Goal: Information Seeking & Learning: Check status

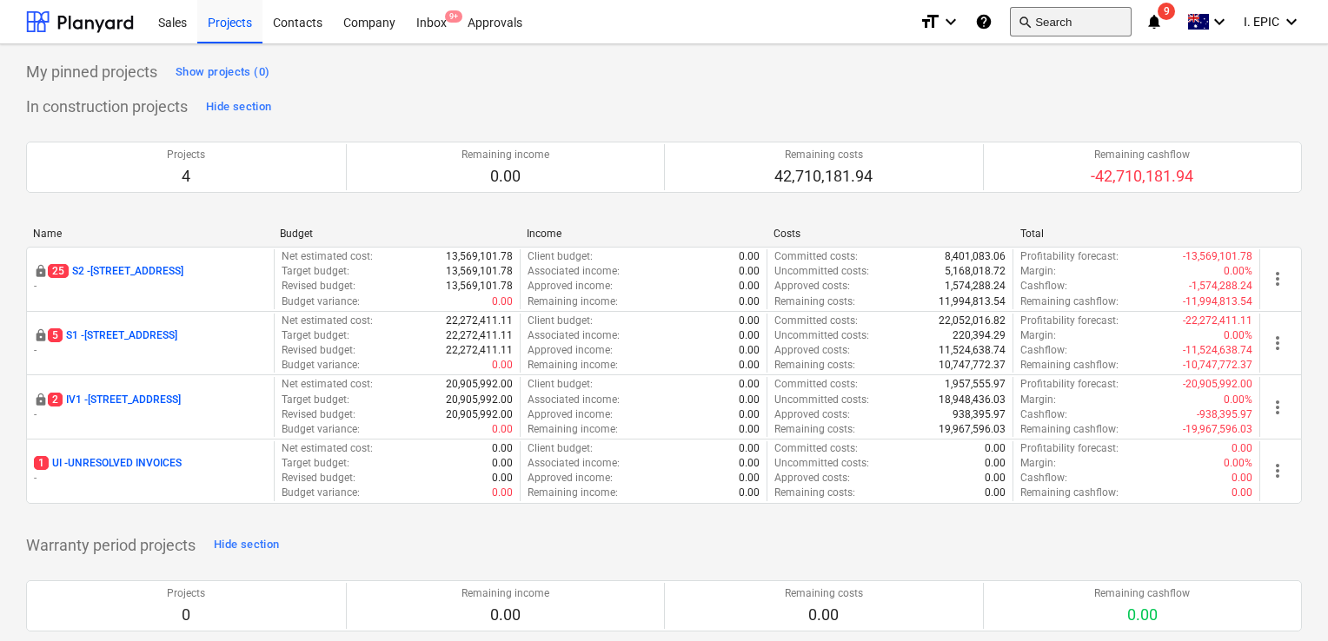
click at [1044, 30] on button "search Search" at bounding box center [1071, 22] width 122 height 30
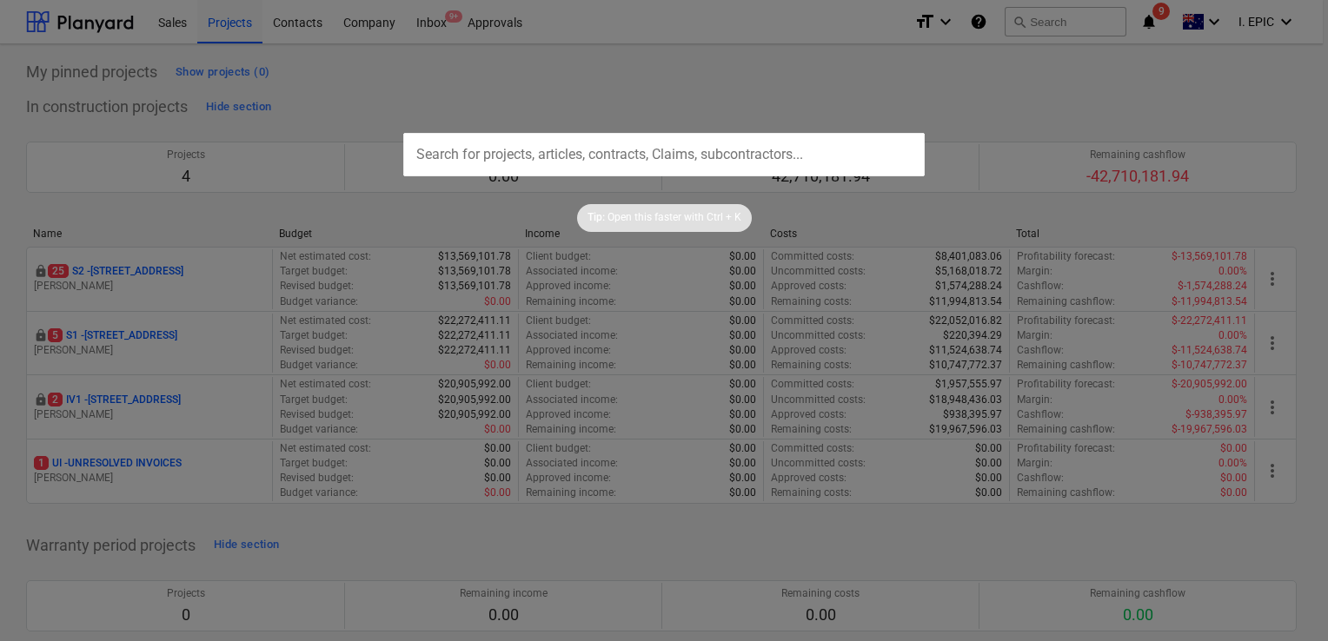
type input "0199703"
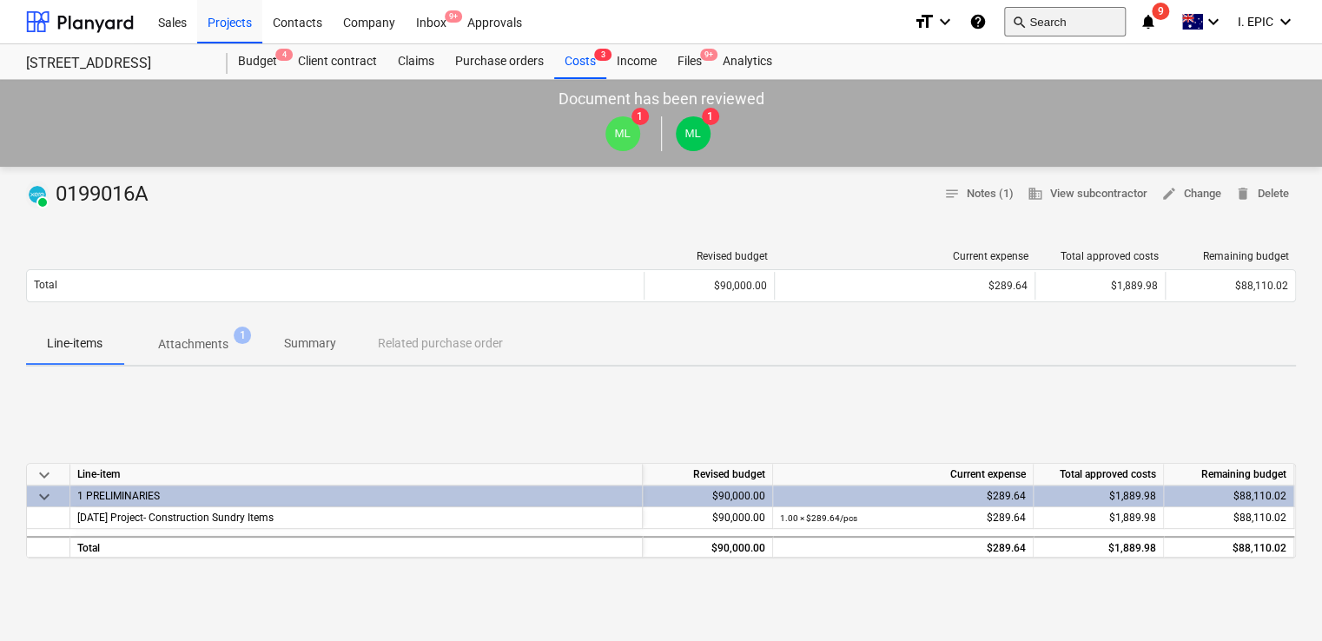
click at [1035, 19] on button "search Search" at bounding box center [1065, 22] width 122 height 30
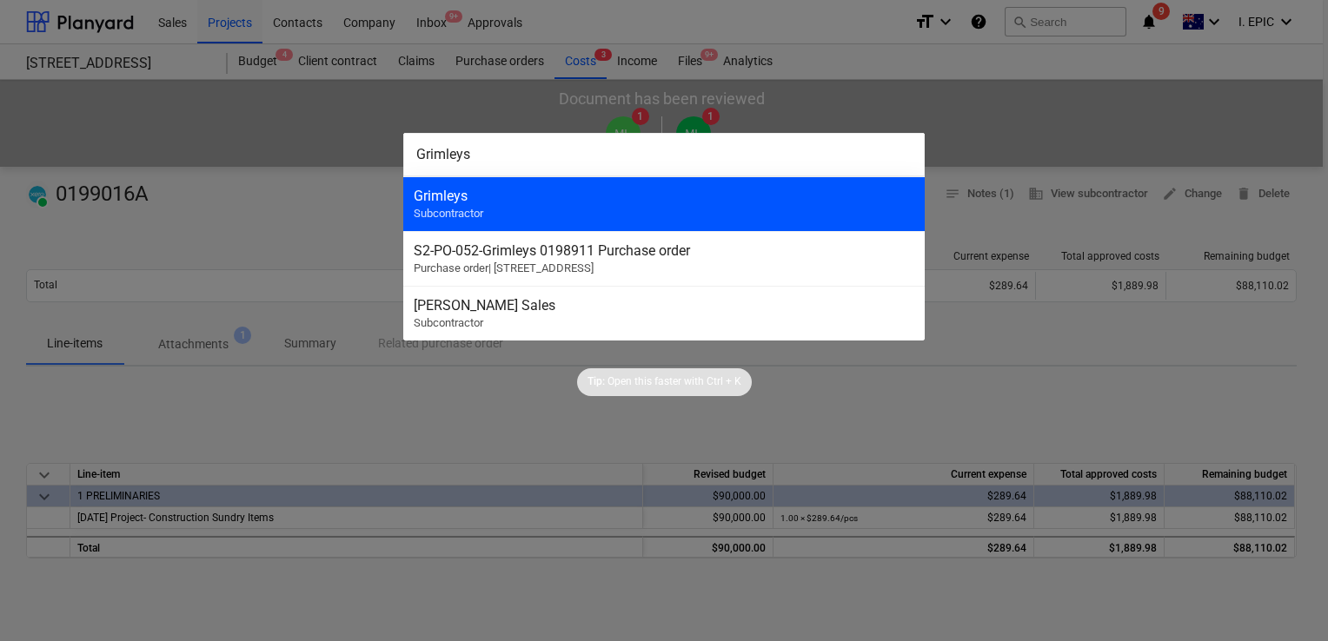
type input "Grimleys"
click at [594, 199] on div "Grimleys" at bounding box center [664, 196] width 500 height 17
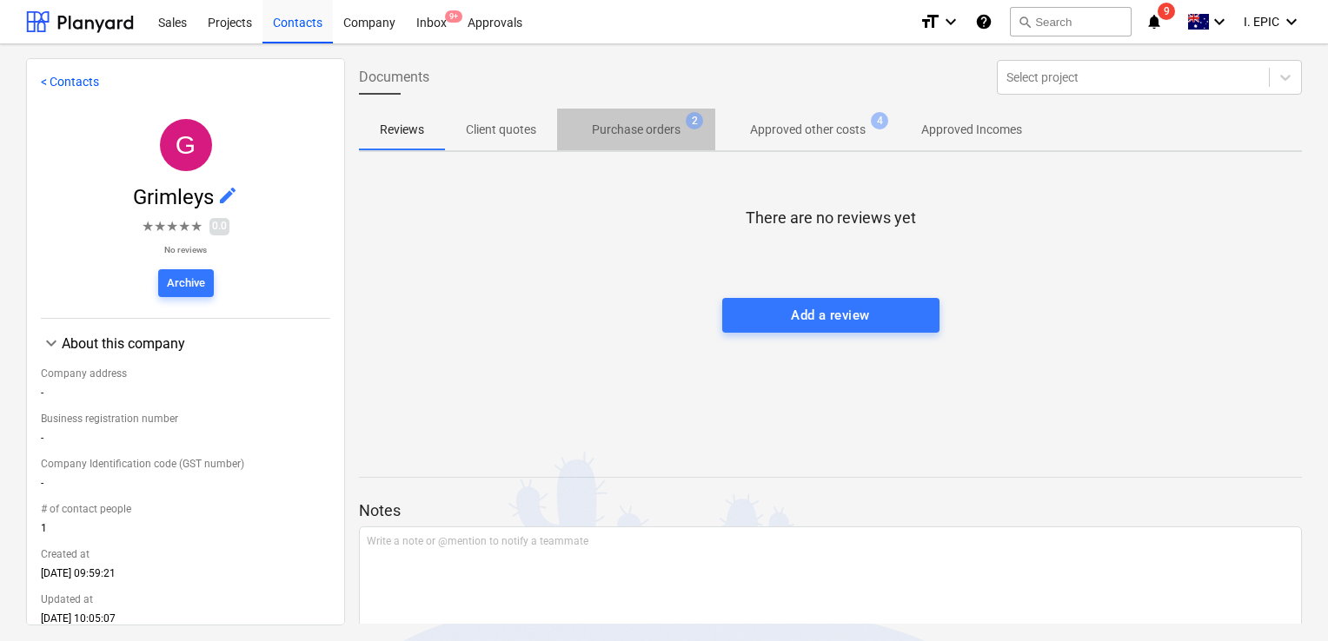
click at [646, 135] on p "Purchase orders" at bounding box center [636, 130] width 89 height 18
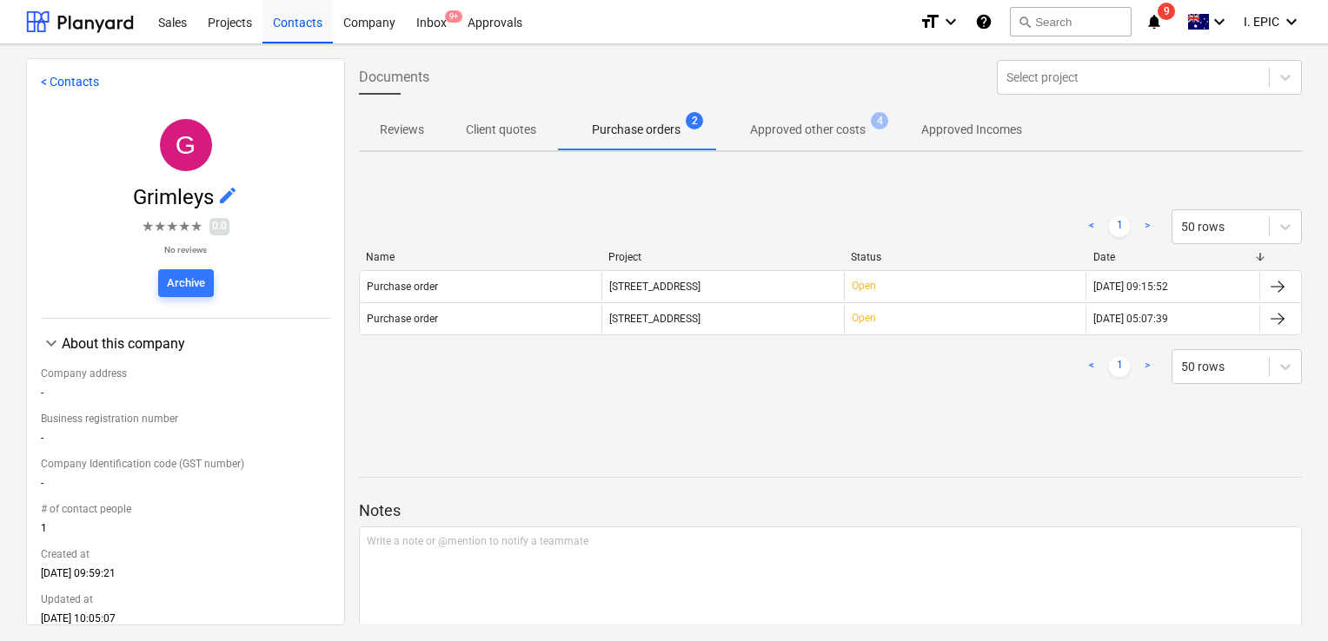
click at [812, 134] on p "Approved other costs" at bounding box center [808, 130] width 116 height 18
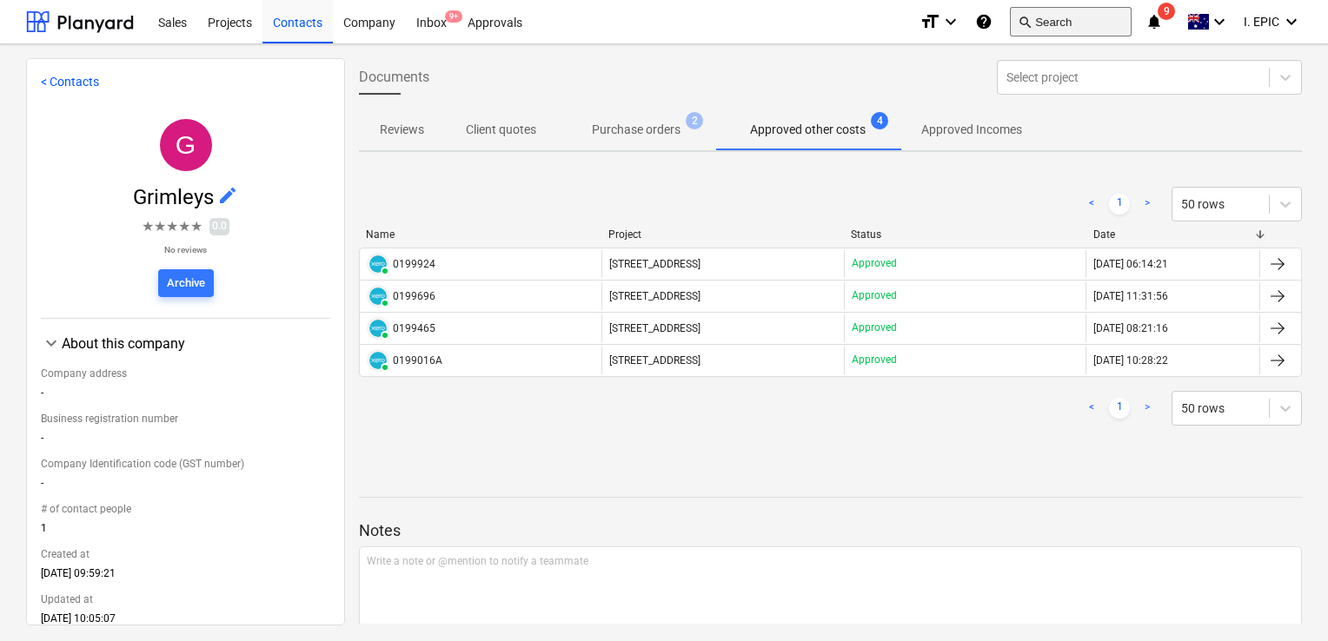
click at [1041, 23] on button "search Search" at bounding box center [1071, 22] width 122 height 30
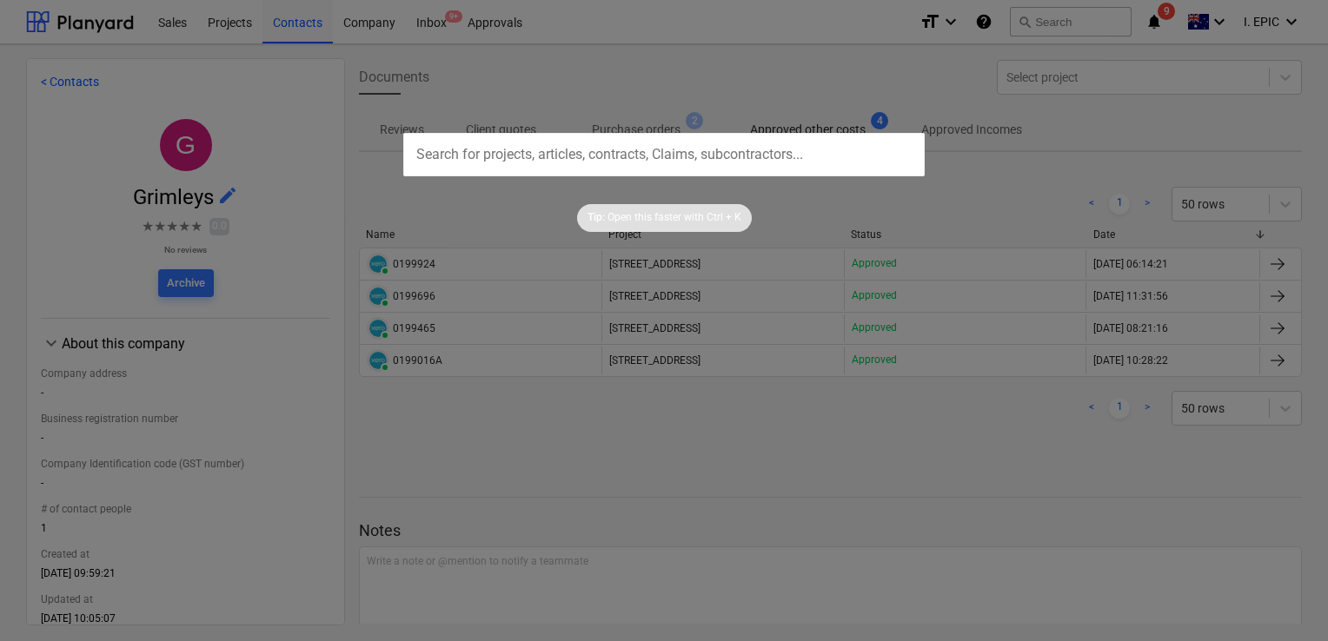
type input "0199465"
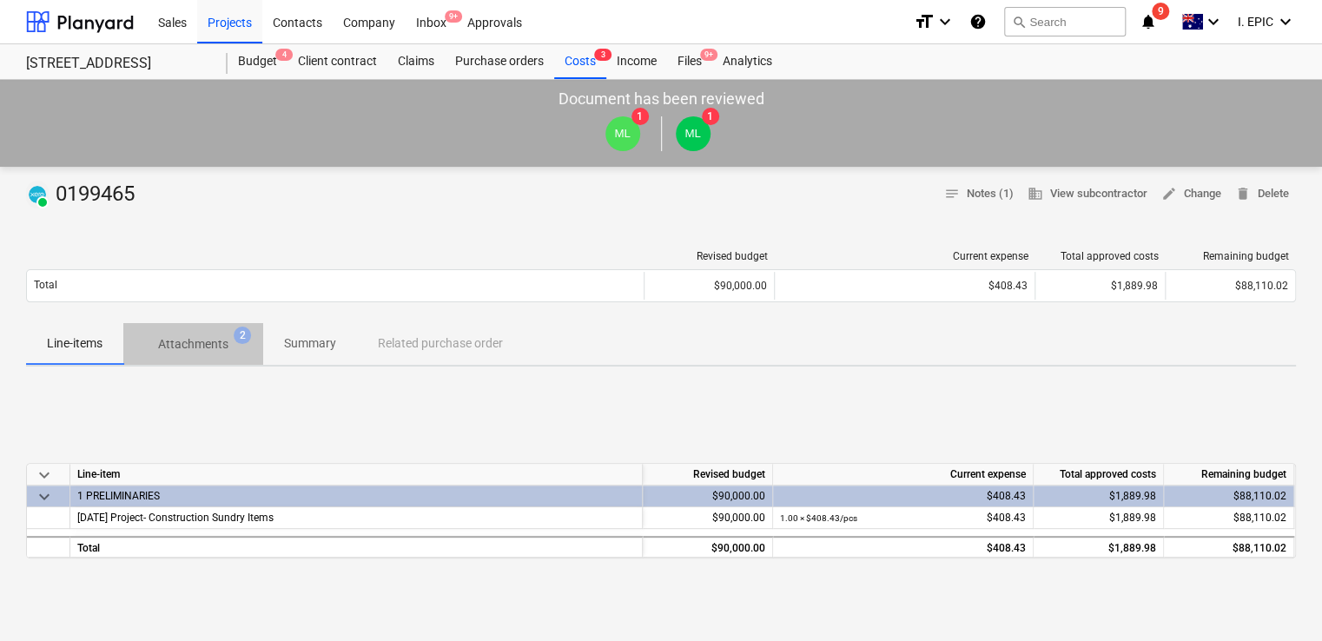
click at [187, 339] on p "Attachments" at bounding box center [193, 344] width 70 height 18
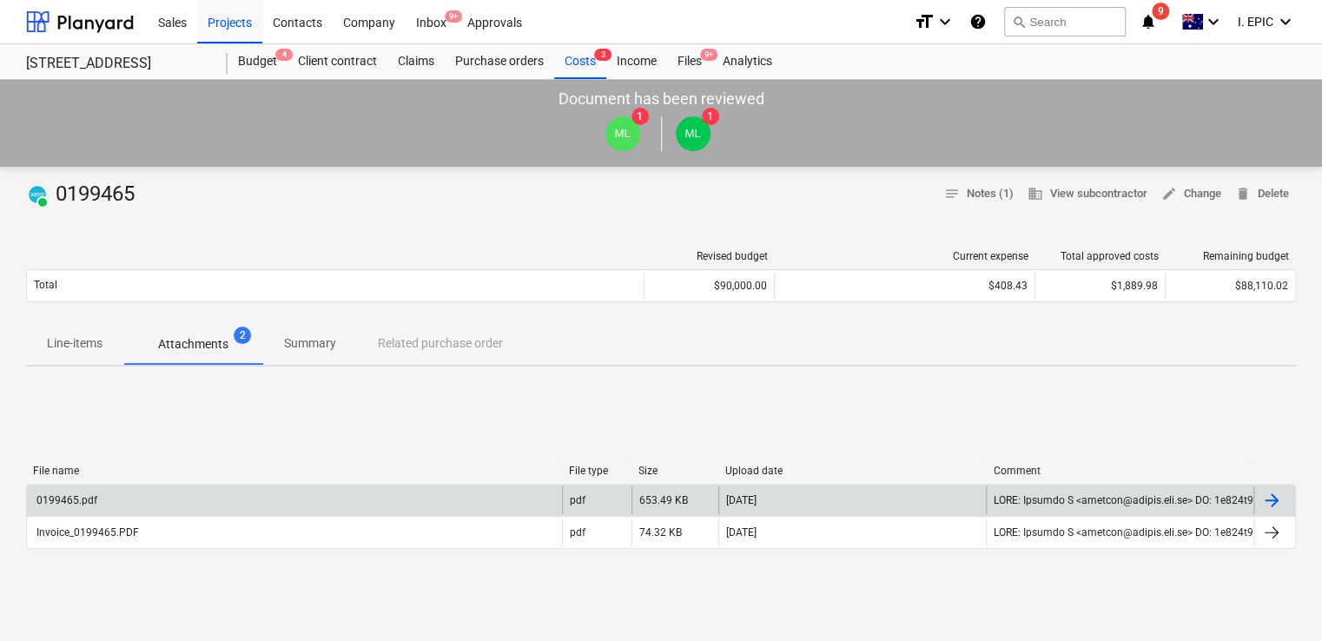
click at [415, 499] on div "0199465.pdf" at bounding box center [294, 501] width 535 height 28
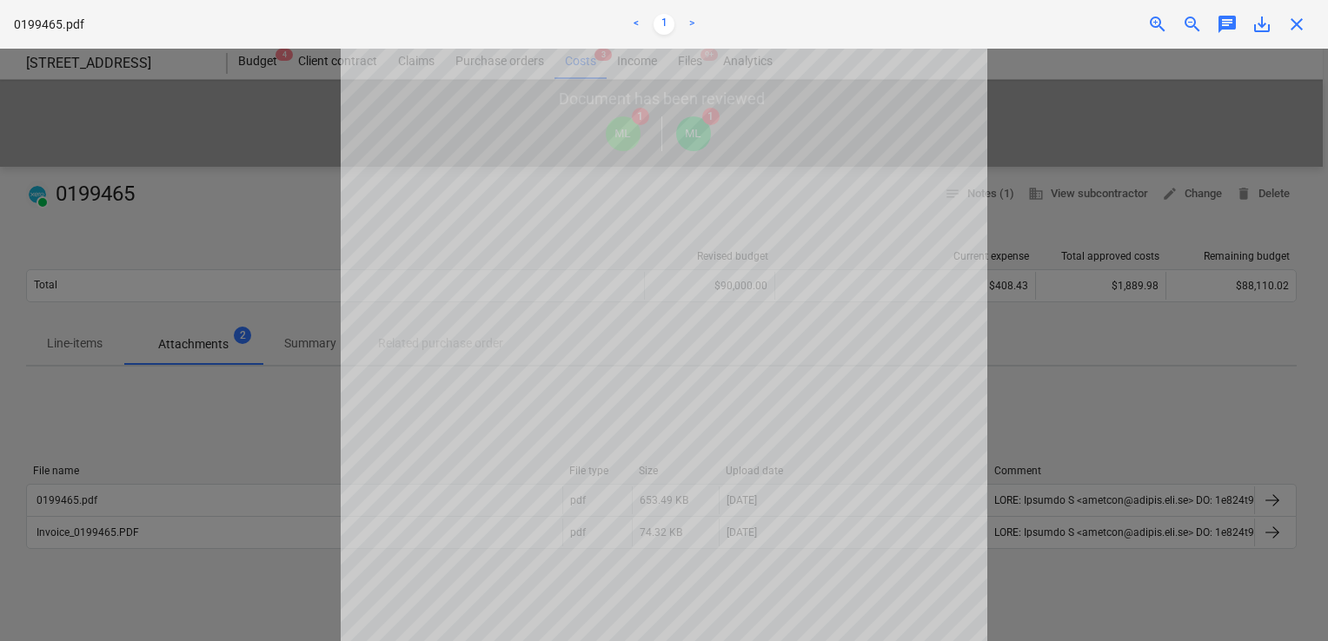
scroll to position [325, 0]
click at [1302, 19] on span "close" at bounding box center [1296, 24] width 21 height 21
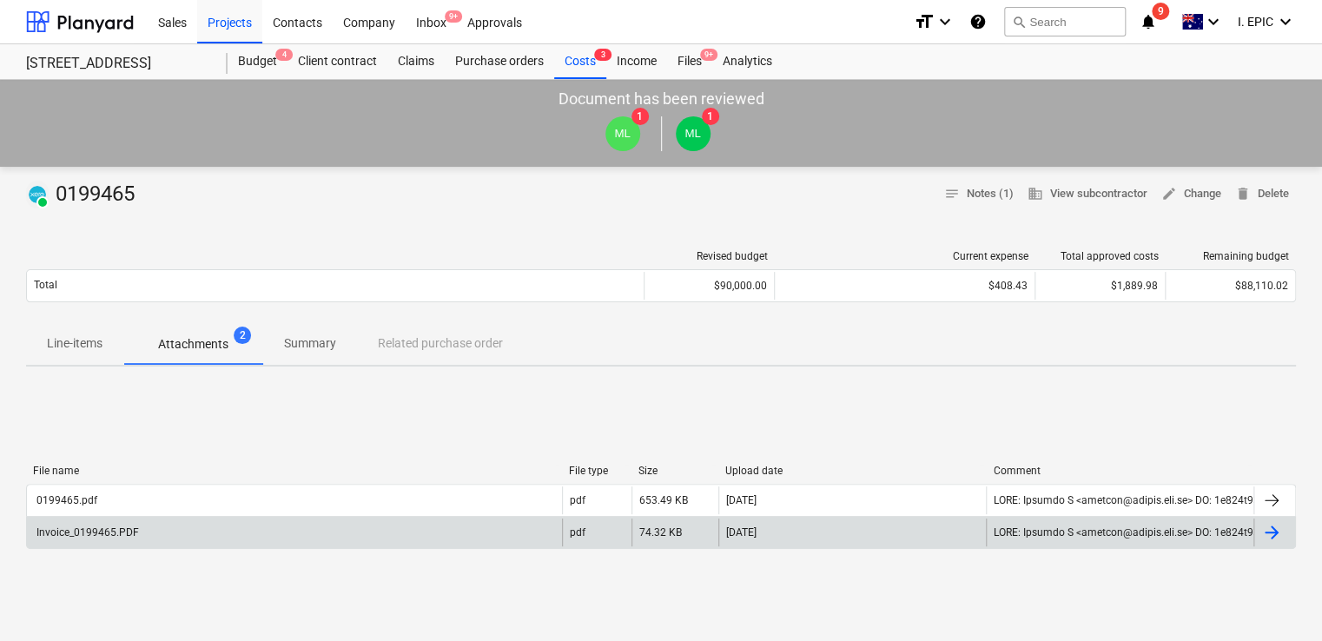
click at [149, 523] on div "Invoice_0199465.PDF" at bounding box center [294, 533] width 535 height 28
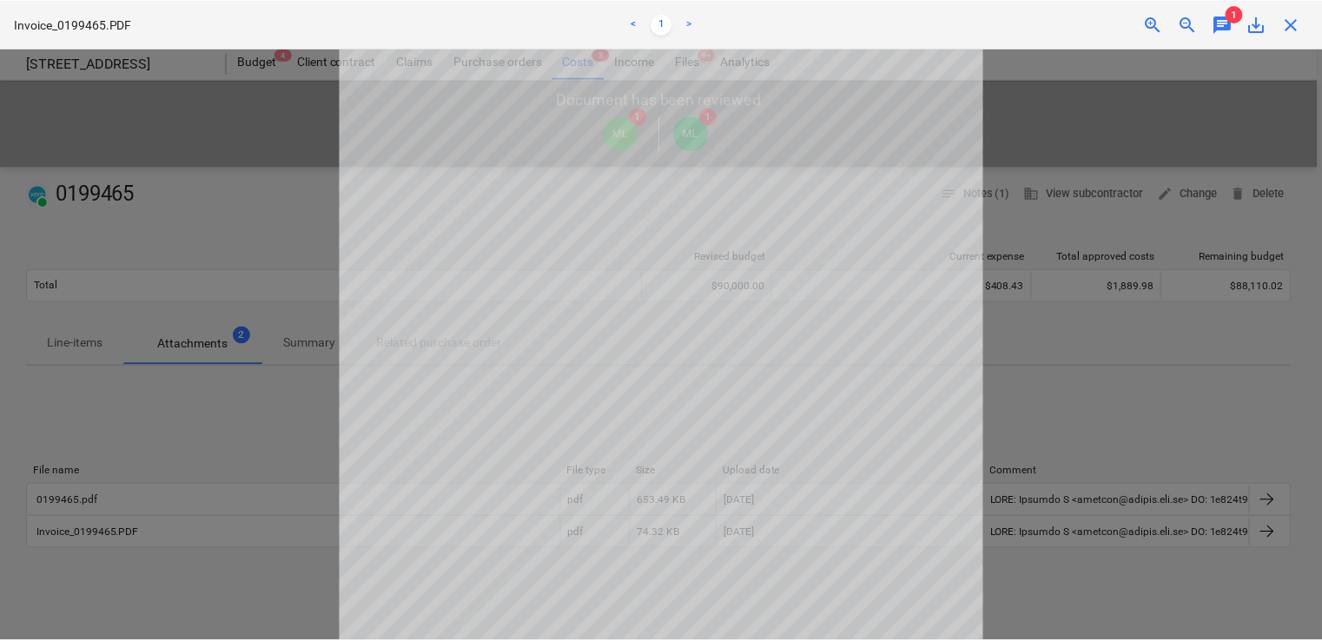
scroll to position [0, 0]
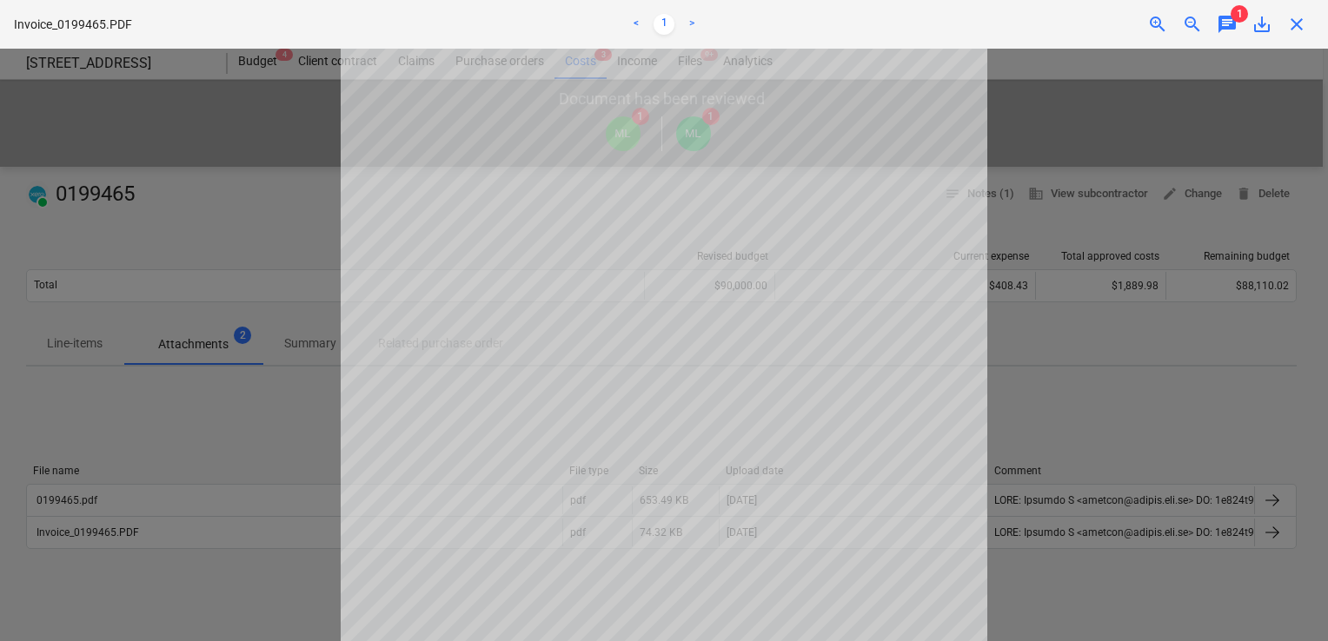
click at [1234, 20] on span "1" at bounding box center [1238, 13] width 17 height 17
click at [1221, 19] on span "chat" at bounding box center [1226, 24] width 21 height 21
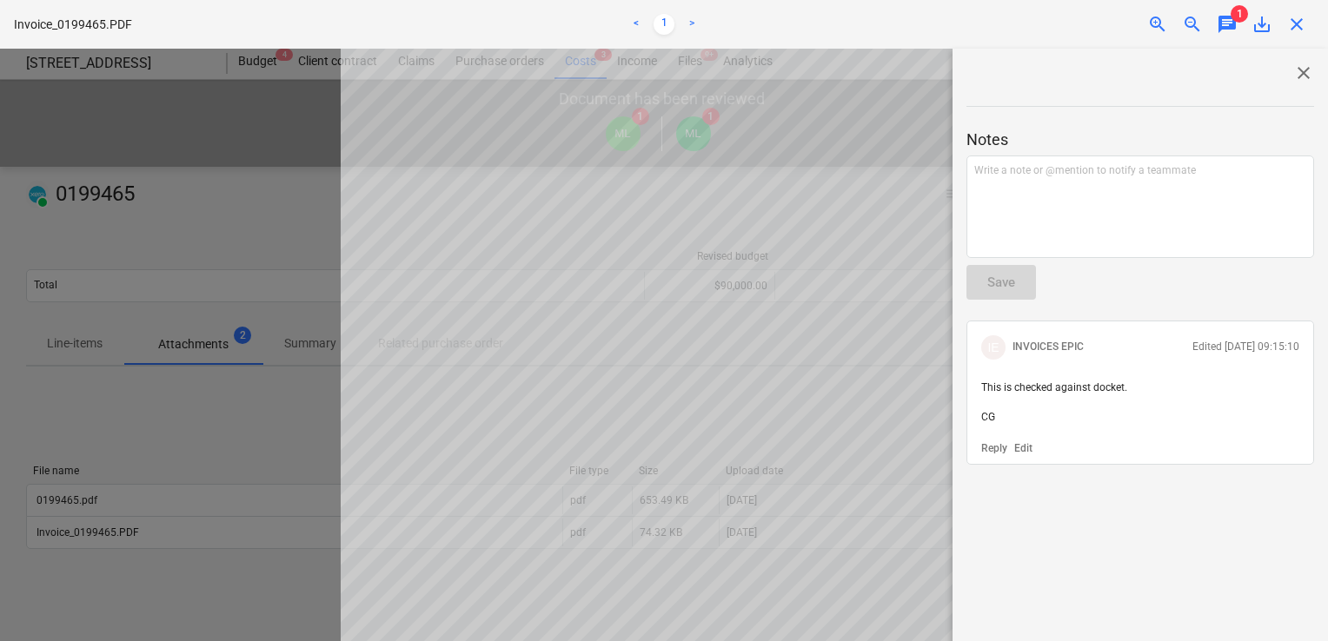
click at [1297, 17] on span "close" at bounding box center [1296, 24] width 21 height 21
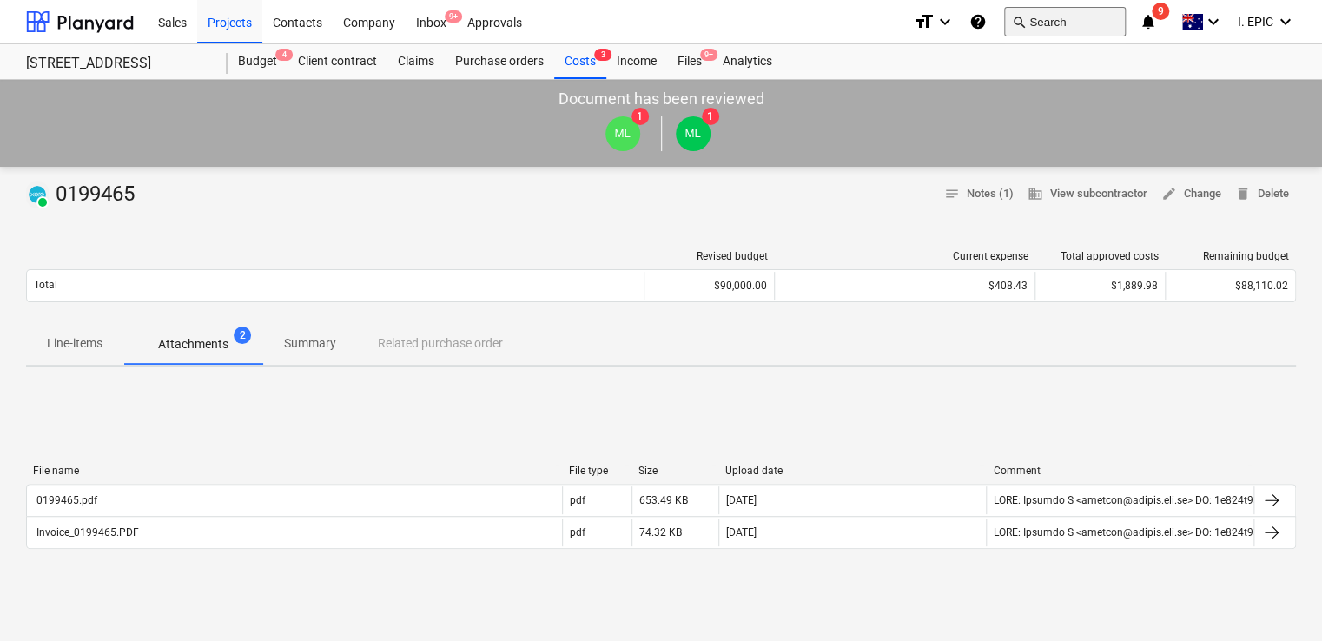
click at [1066, 33] on button "search Search" at bounding box center [1065, 22] width 122 height 30
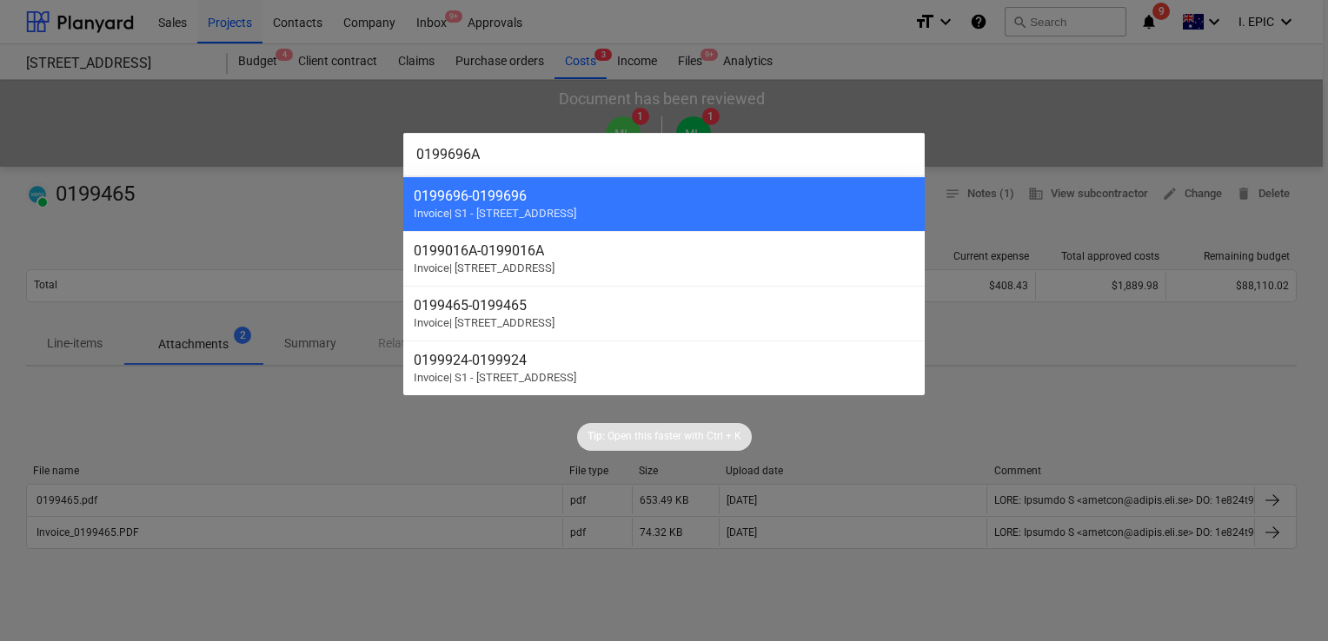
type input "0199696A"
click at [379, 446] on div "Tip: Open this faster with Ctrl + K" at bounding box center [664, 423] width 1328 height 56
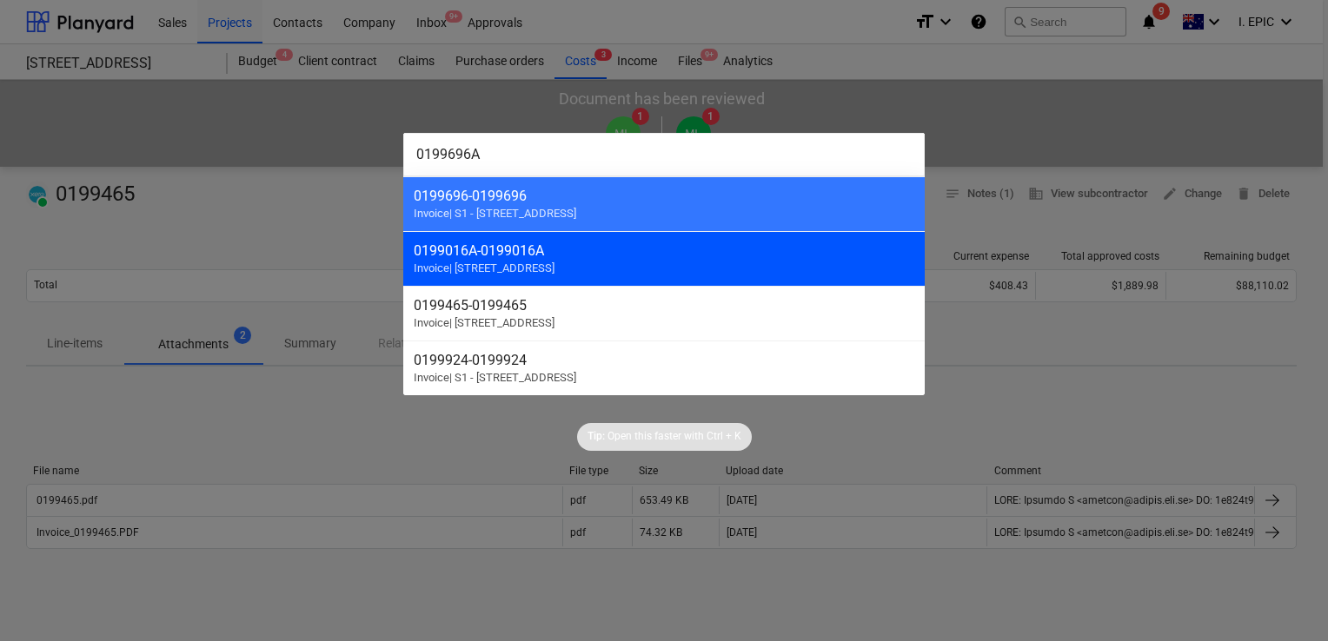
click at [518, 262] on span "Invoice | [STREET_ADDRESS]" at bounding box center [484, 268] width 141 height 13
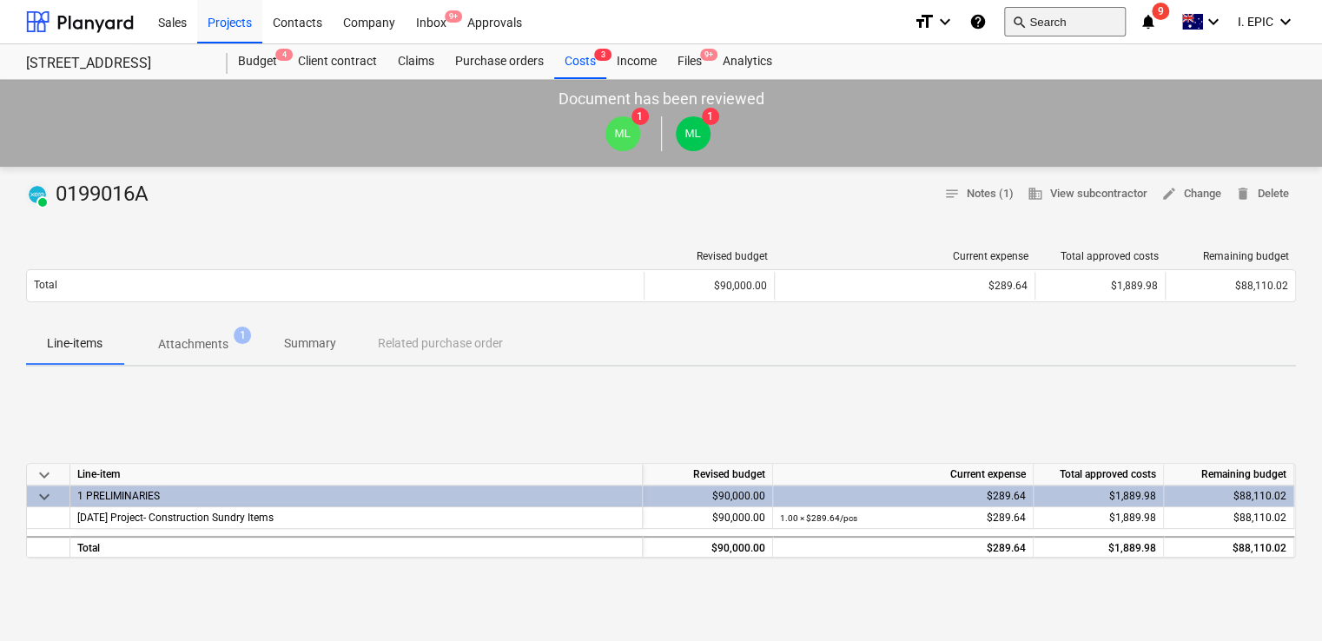
click at [1056, 22] on button "search Search" at bounding box center [1065, 22] width 122 height 30
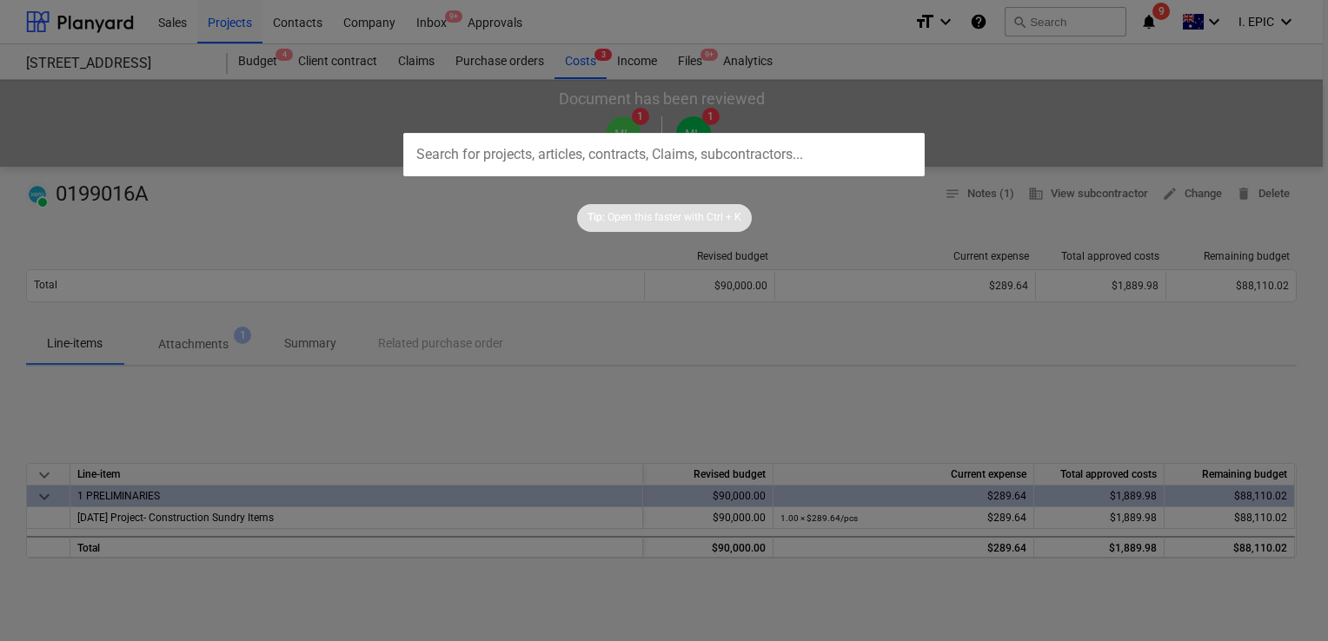
type input "0199696A"
